Goal: Transaction & Acquisition: Obtain resource

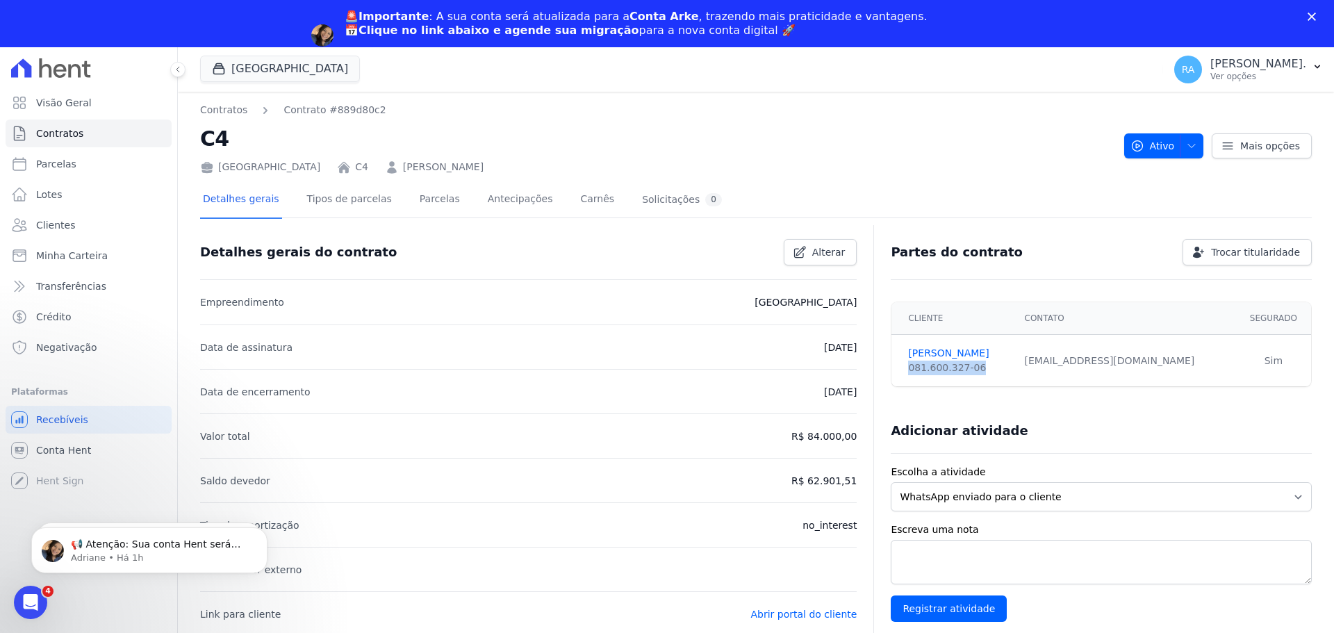
scroll to position [208, 0]
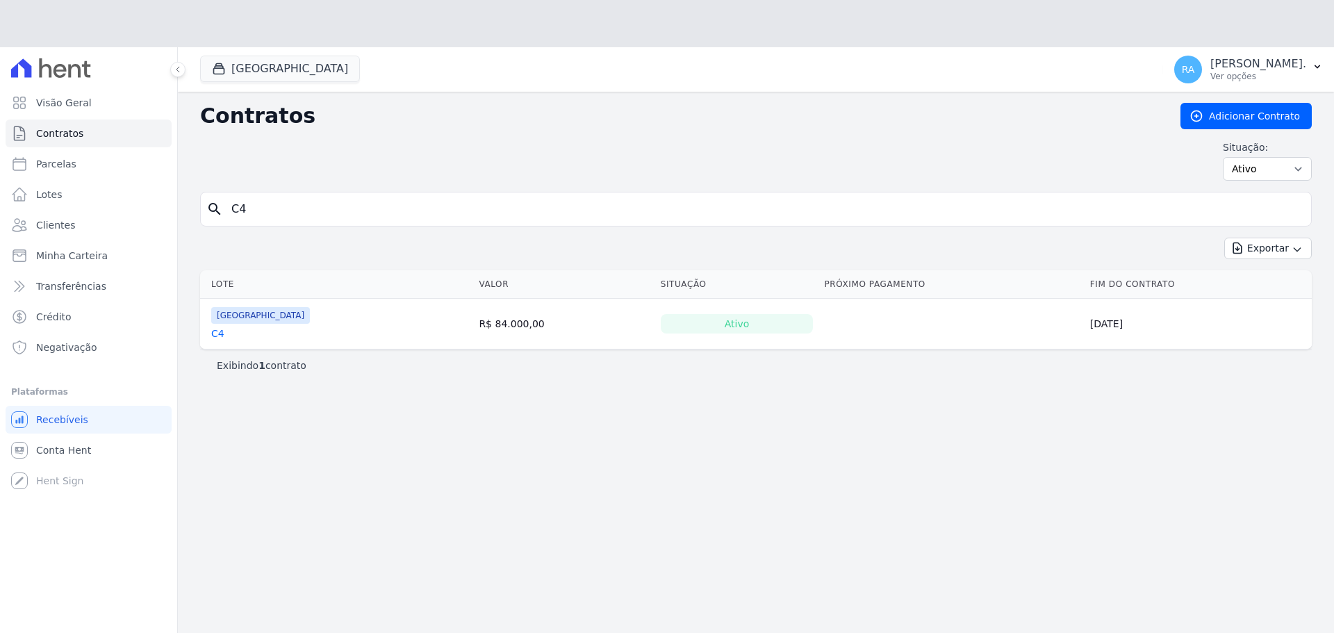
click at [214, 168] on div "Contratos Adicionar Contrato Situação: Ativo Todos Pausado Distratado Rascunho …" at bounding box center [756, 386] width 1156 height 588
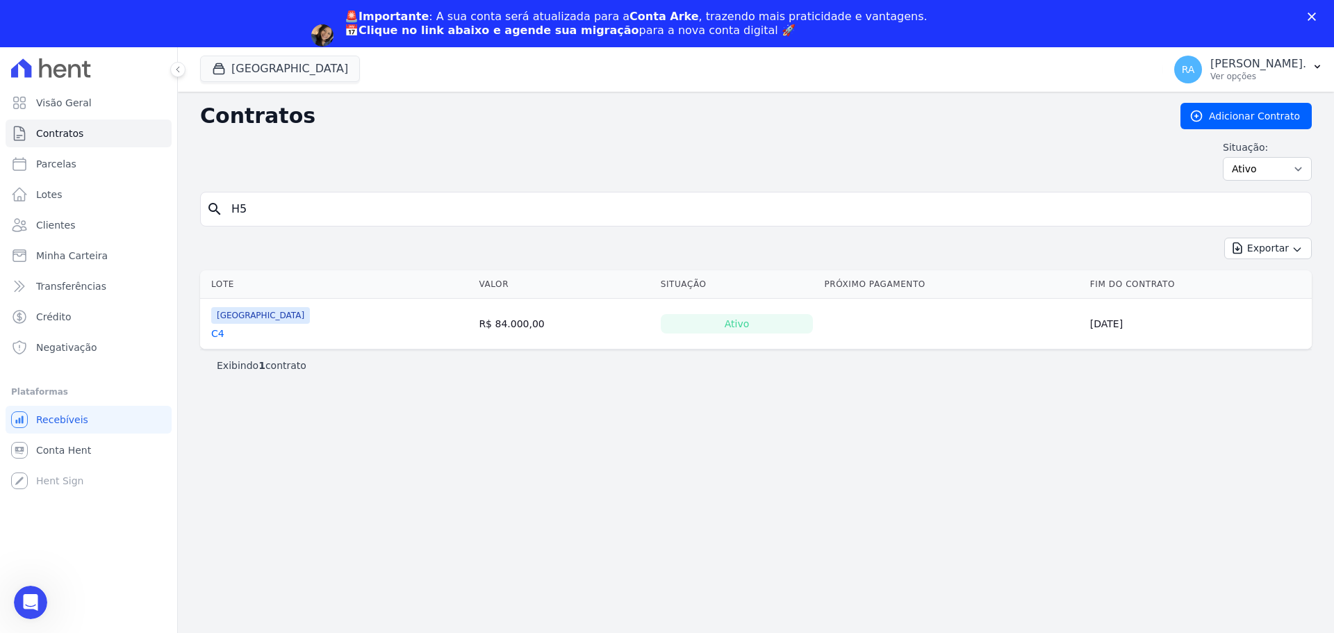
type input "H5"
click at [218, 334] on link "H5" at bounding box center [217, 333] width 13 height 14
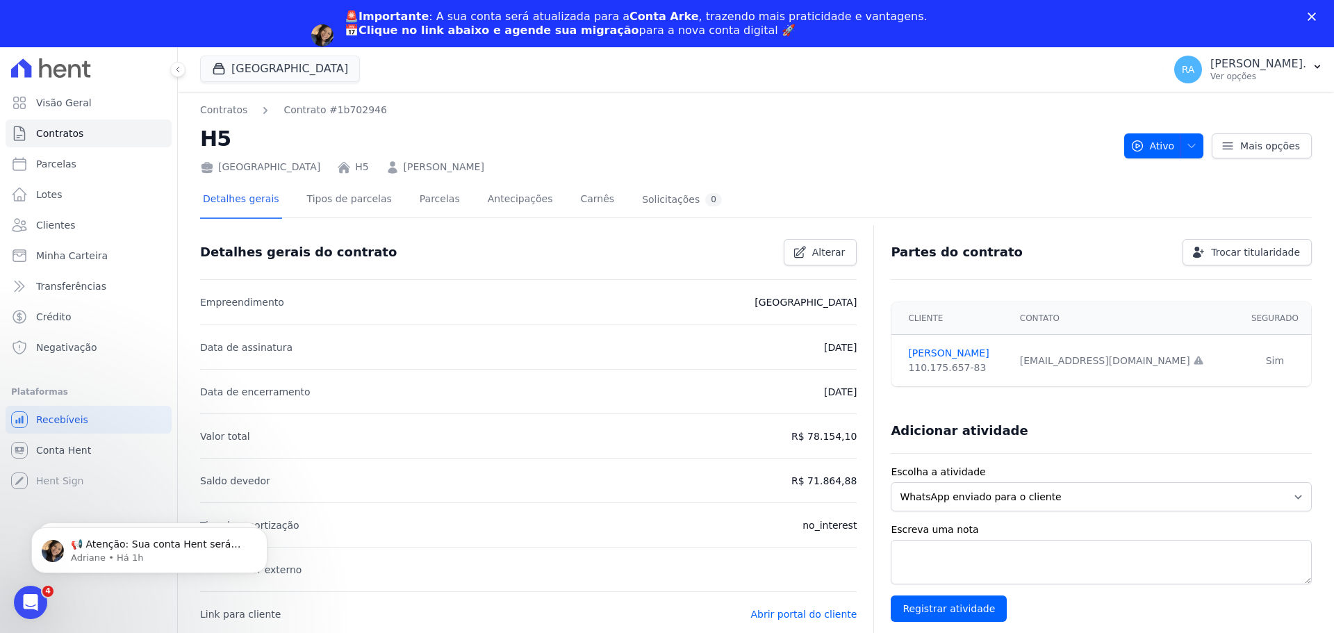
click at [636, 158] on div "[GEOGRAPHIC_DATA] H5 [PERSON_NAME]" at bounding box center [656, 164] width 913 height 20
drag, startPoint x: 567, startPoint y: 172, endPoint x: 380, endPoint y: 172, distance: 187.5
click at [380, 172] on div "[GEOGRAPHIC_DATA] H5 [PERSON_NAME]" at bounding box center [656, 164] width 913 height 20
copy link "[PERSON_NAME]"
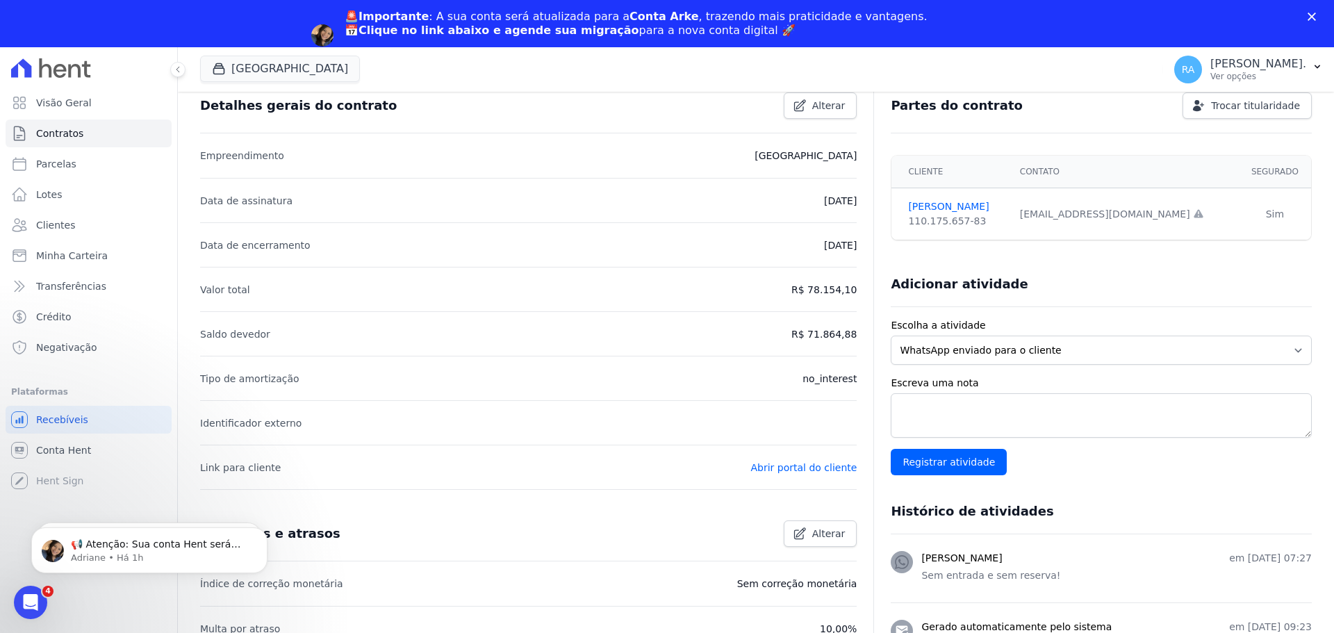
scroll to position [392, 0]
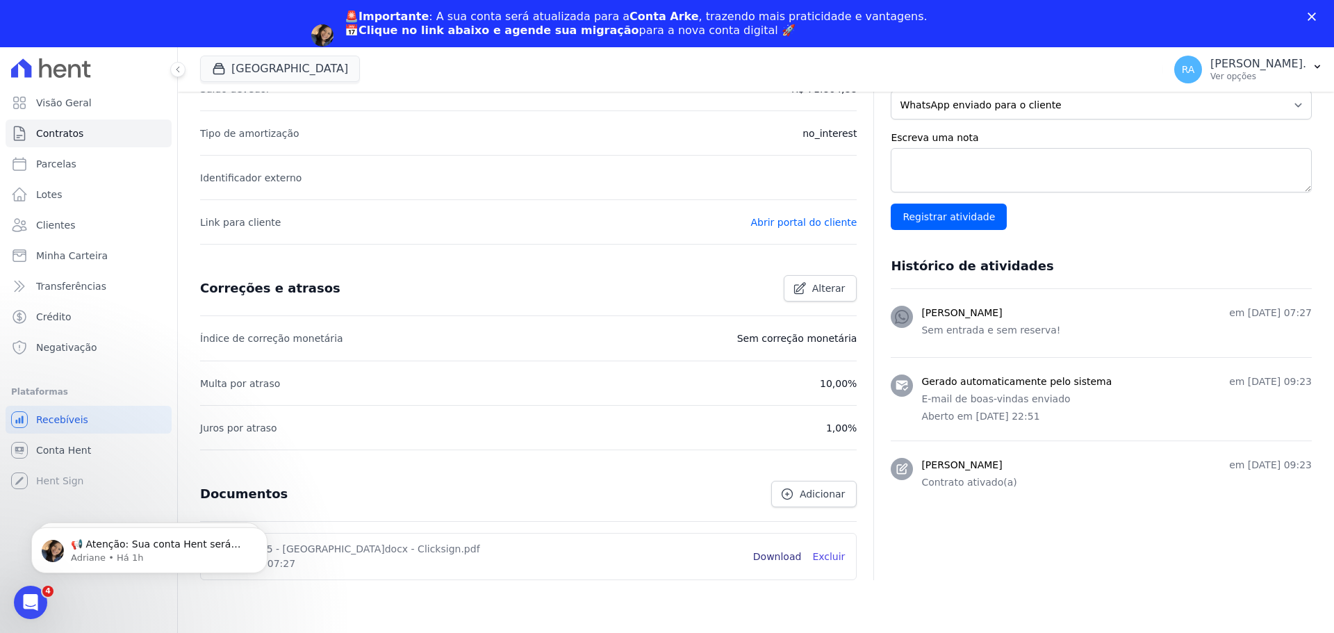
click at [772, 556] on link "Download" at bounding box center [777, 556] width 49 height 15
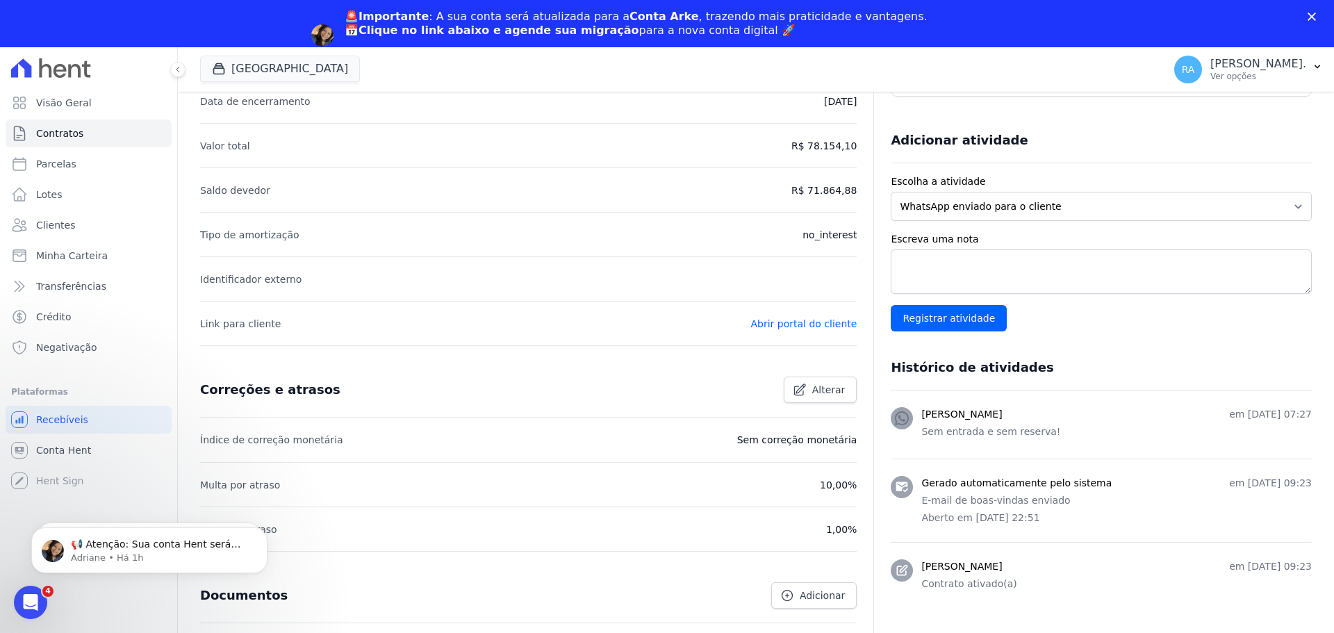
scroll to position [0, 0]
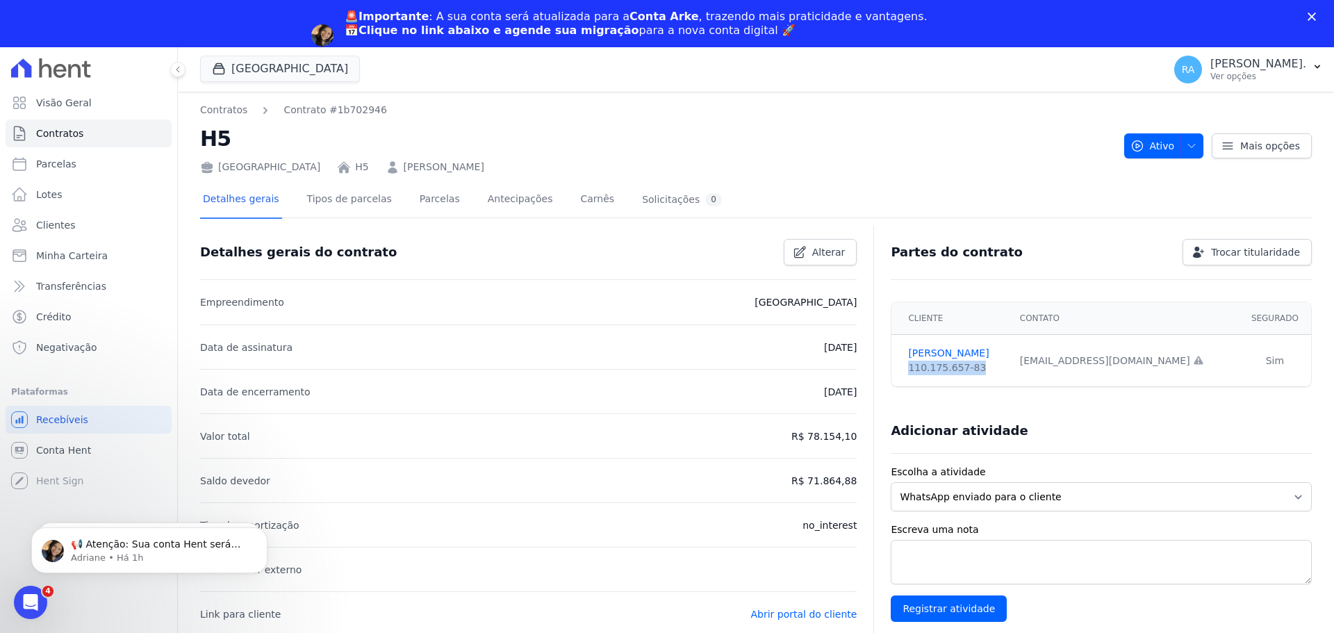
drag, startPoint x: 972, startPoint y: 369, endPoint x: 914, endPoint y: 368, distance: 57.7
click at [897, 374] on td "[PERSON_NAME] 110.175.657-83" at bounding box center [950, 361] width 119 height 52
copy div "110.175.657-83"
